Goal: Task Accomplishment & Management: Manage account settings

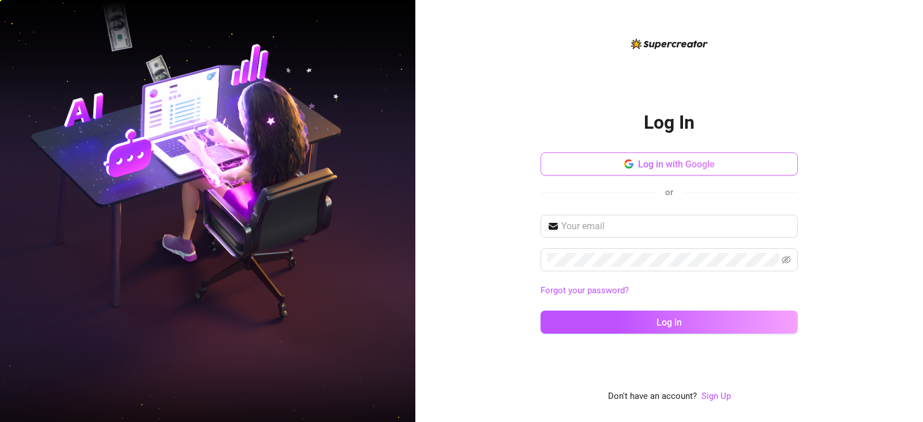
click at [652, 172] on button "Log in with Google" at bounding box center [669, 163] width 257 height 23
